Goal: Task Accomplishment & Management: Use online tool/utility

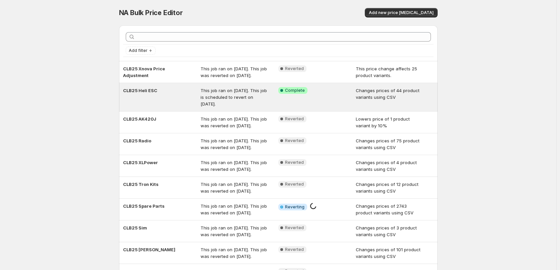
click at [235, 95] on span "This job ran on [DATE]. This job is scheduled to revert on [DATE]." at bounding box center [233, 97] width 66 height 19
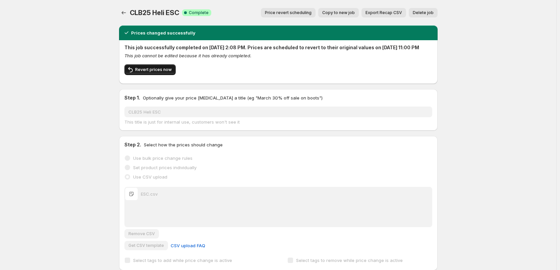
click at [163, 72] on span "Revert prices now" at bounding box center [153, 69] width 37 height 5
checkbox input "false"
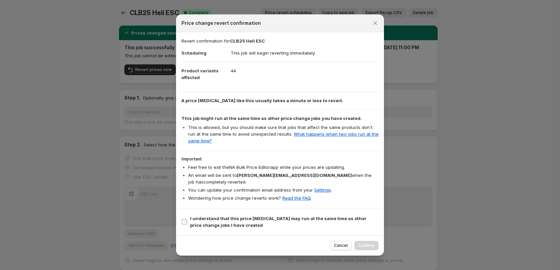
click at [250, 216] on b "I understand that this price [MEDICAL_DATA] may run at the same time as other p…" at bounding box center [278, 222] width 176 height 12
click at [187, 219] on input "I understand that this price [MEDICAL_DATA] may run at the same time as other p…" at bounding box center [184, 221] width 5 height 5
checkbox input "true"
click at [366, 246] on button "Confirm" at bounding box center [366, 245] width 24 height 9
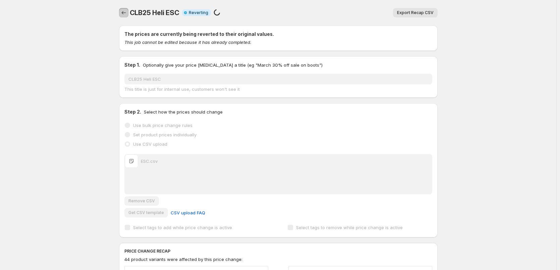
click at [124, 12] on icon "Price change jobs" at bounding box center [123, 12] width 4 height 3
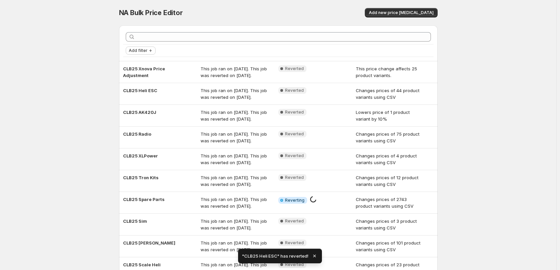
click at [141, 53] on button "Add filter" at bounding box center [141, 51] width 30 height 8
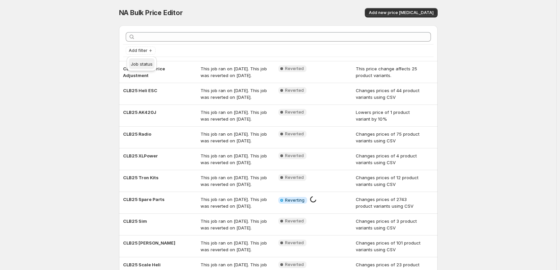
click at [141, 65] on span "Job status" at bounding box center [142, 63] width 22 height 5
click at [140, 93] on span "Complete" at bounding box center [150, 93] width 20 height 5
click at [137, 93] on input "Complete" at bounding box center [134, 93] width 5 height 5
